Goal: Find specific page/section: Find specific page/section

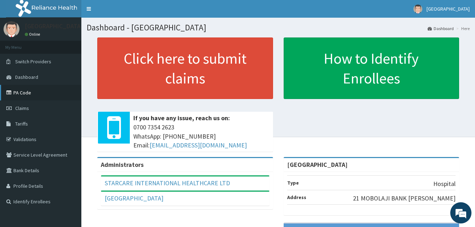
click at [23, 92] on link "PA Code" at bounding box center [40, 93] width 81 height 16
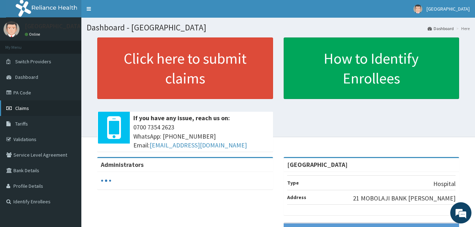
click at [21, 108] on span "Claims" at bounding box center [22, 108] width 14 height 6
